Goal: Check status: Check status

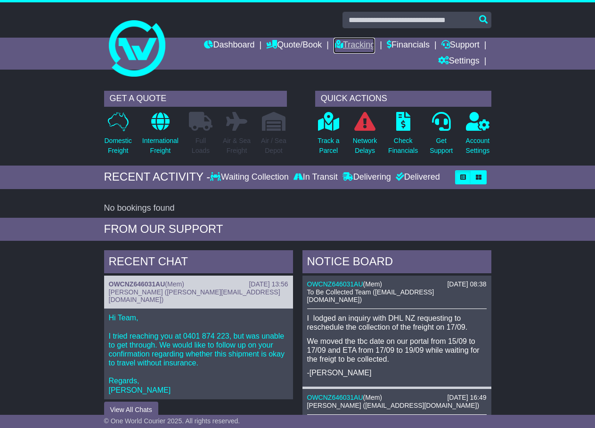
click at [343, 45] on link "Tracking" at bounding box center [353, 46] width 41 height 16
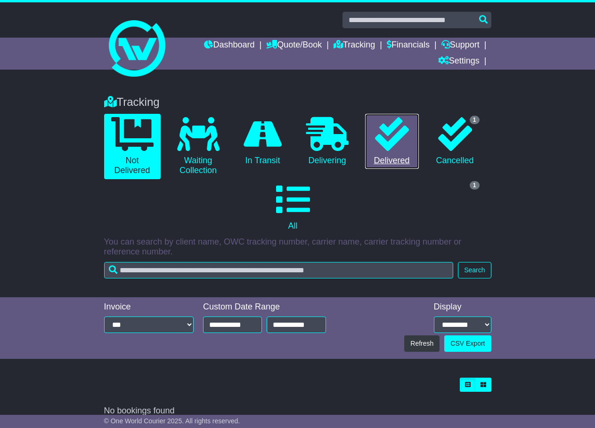
click at [418, 155] on link "0 Delivered" at bounding box center [392, 142] width 54 height 56
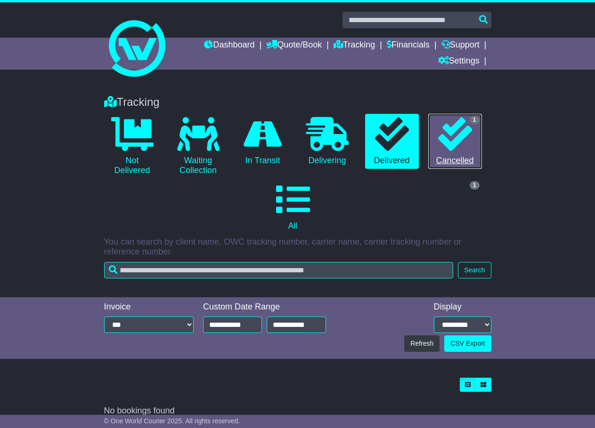
click at [450, 136] on icon at bounding box center [455, 134] width 34 height 34
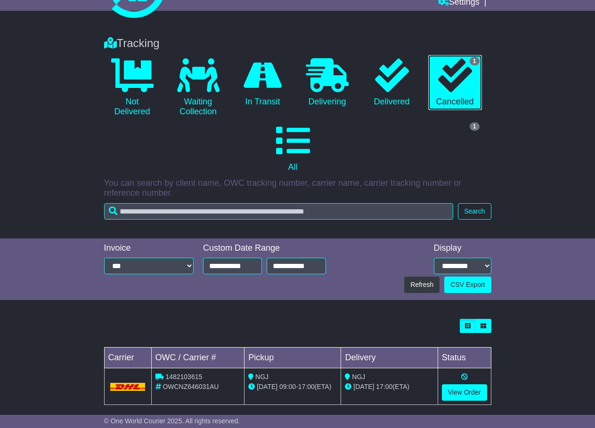
scroll to position [69, 0]
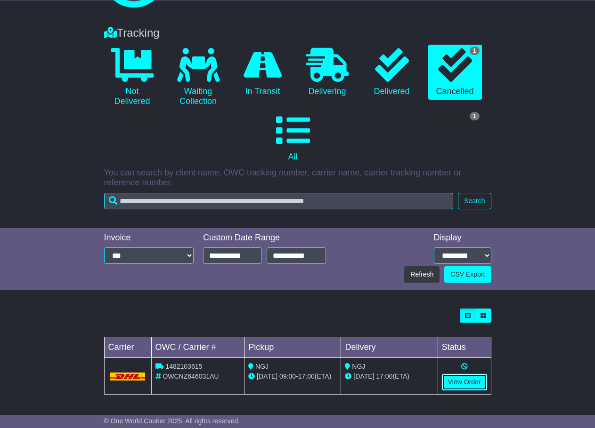
click at [462, 379] on link "View Order" at bounding box center [464, 382] width 45 height 16
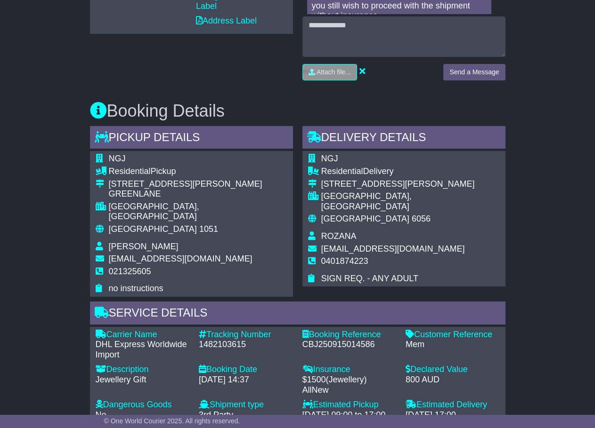
scroll to position [409, 0]
